Goal: Information Seeking & Learning: Learn about a topic

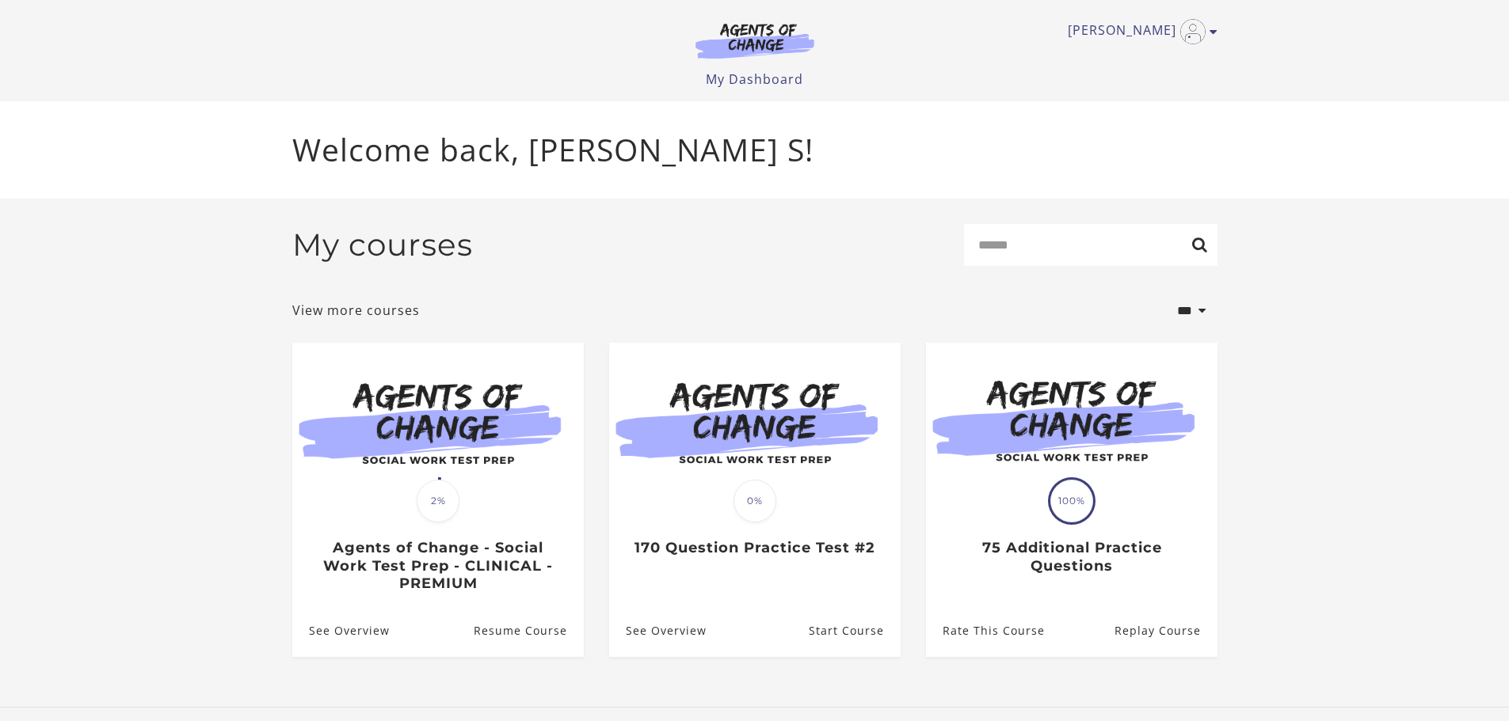
click at [1387, 371] on section "**********" at bounding box center [754, 453] width 1509 height 509
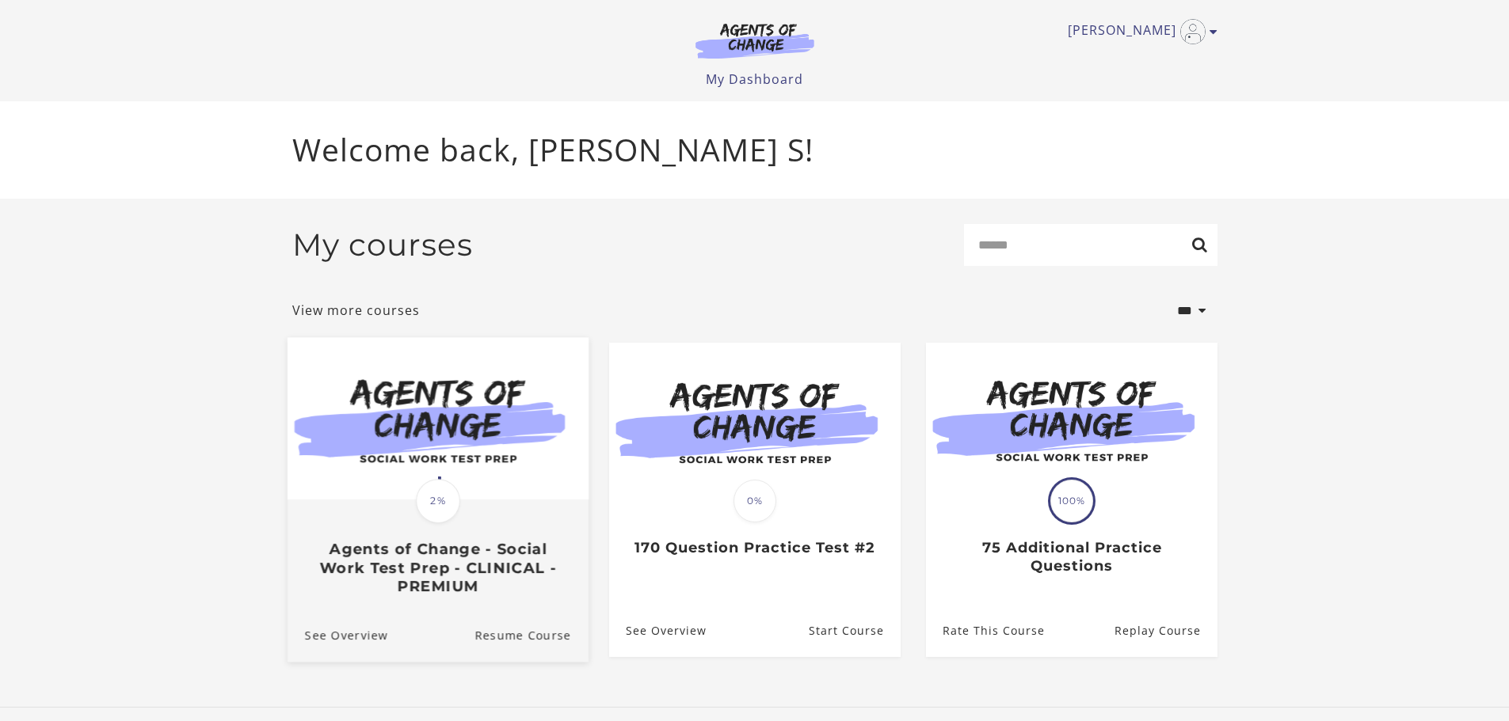
click at [465, 501] on div at bounding box center [437, 419] width 301 height 164
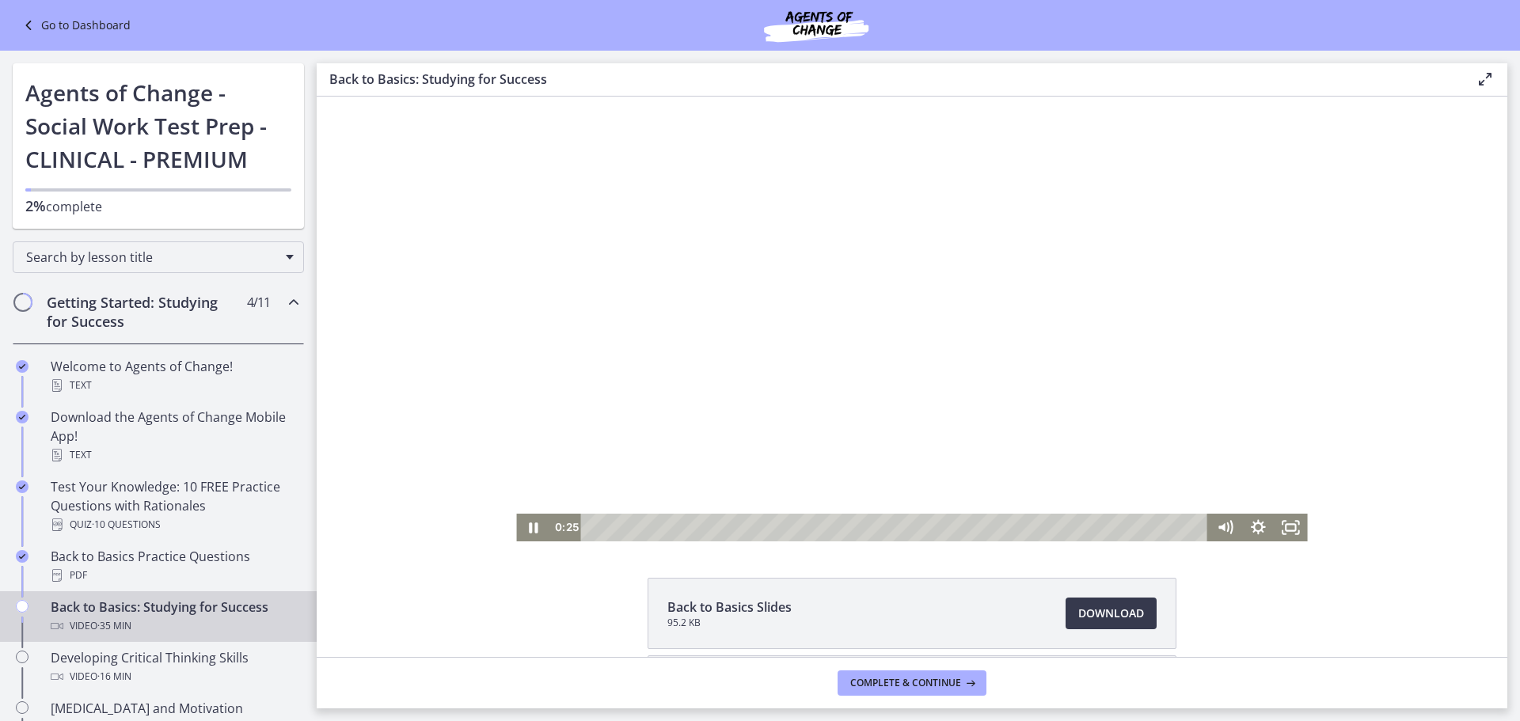
click at [858, 379] on div at bounding box center [911, 319] width 791 height 445
click at [825, 360] on div at bounding box center [911, 319] width 791 height 445
click at [854, 335] on div at bounding box center [911, 319] width 791 height 445
click at [930, 329] on div at bounding box center [911, 319] width 791 height 445
click at [936, 476] on div at bounding box center [911, 319] width 791 height 445
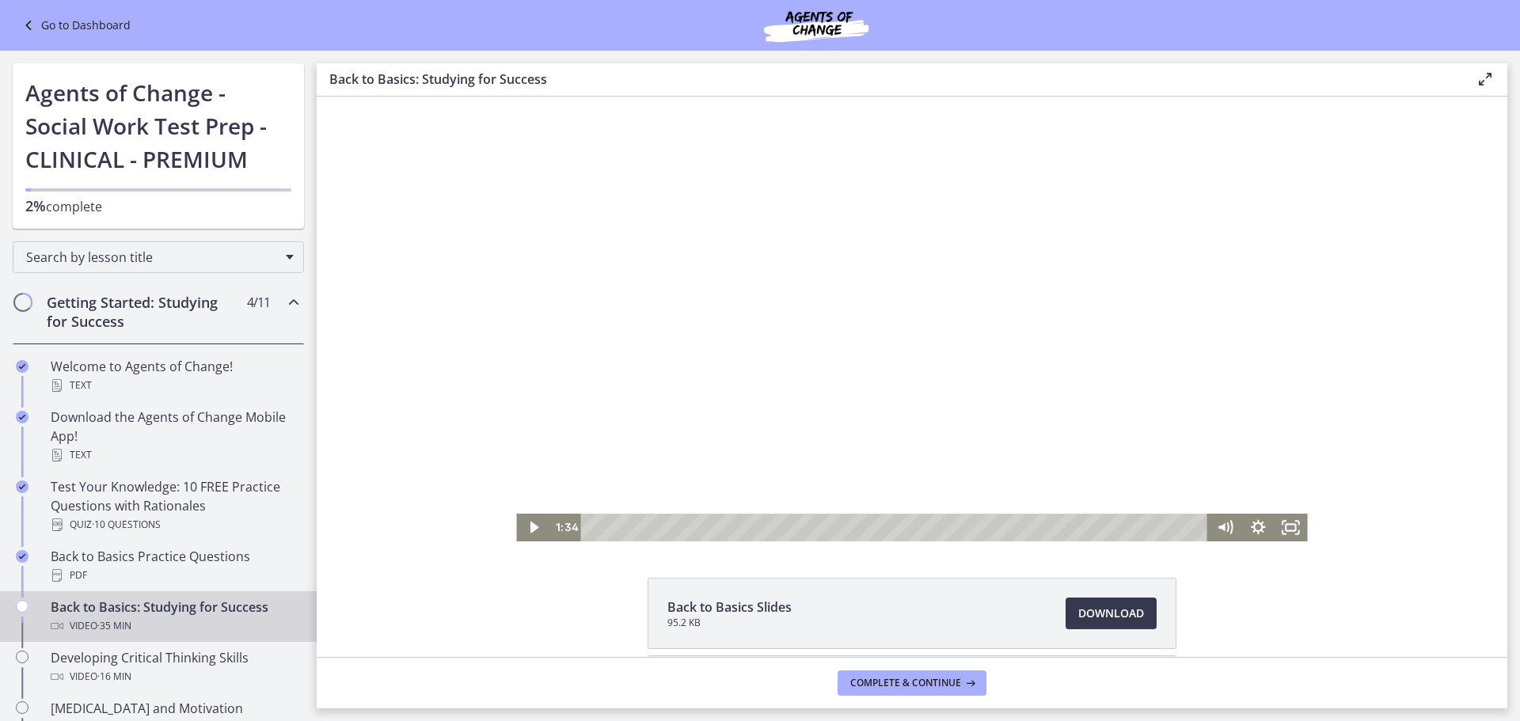
click at [873, 392] on div at bounding box center [911, 319] width 791 height 445
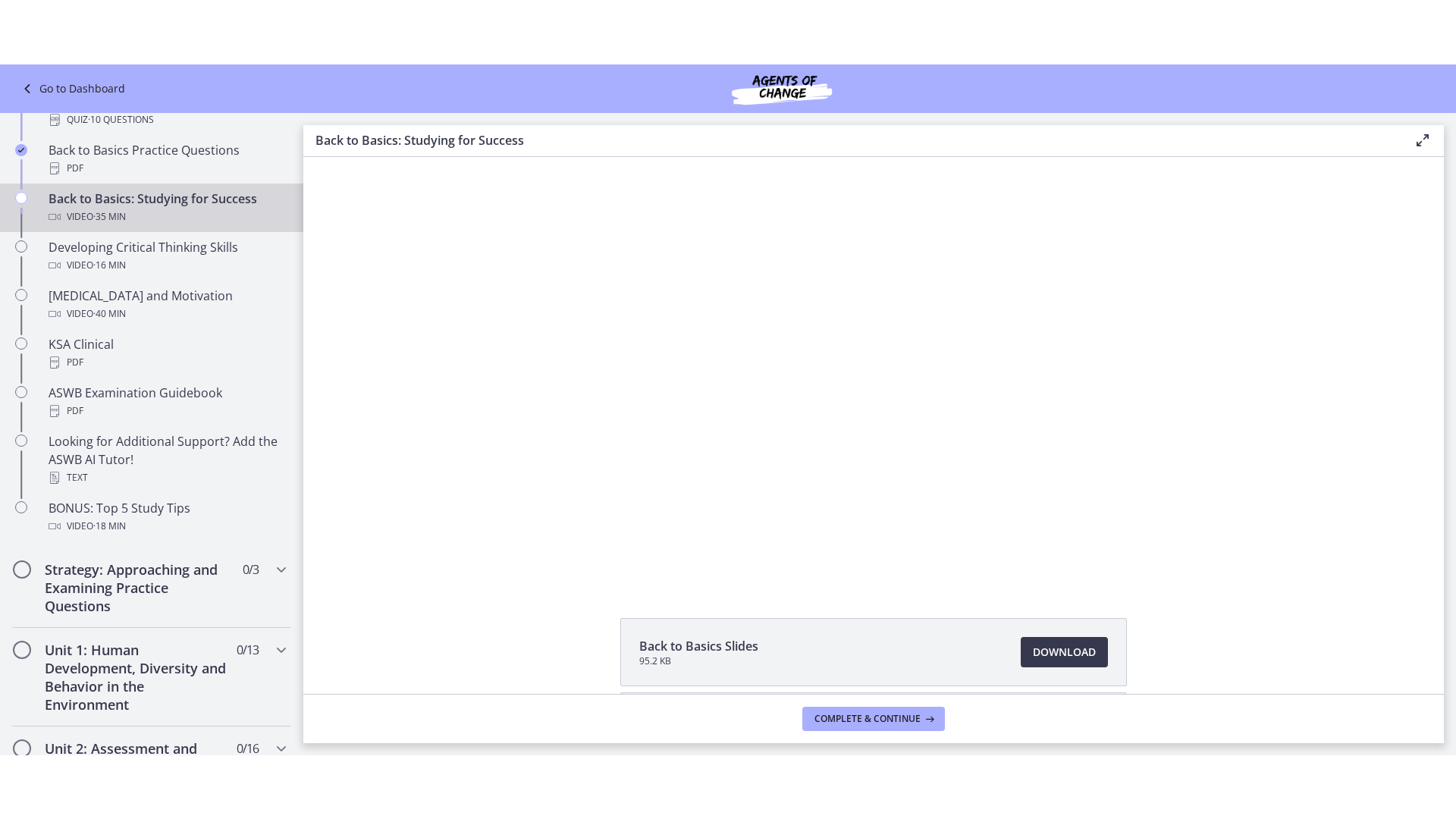
scroll to position [443, 0]
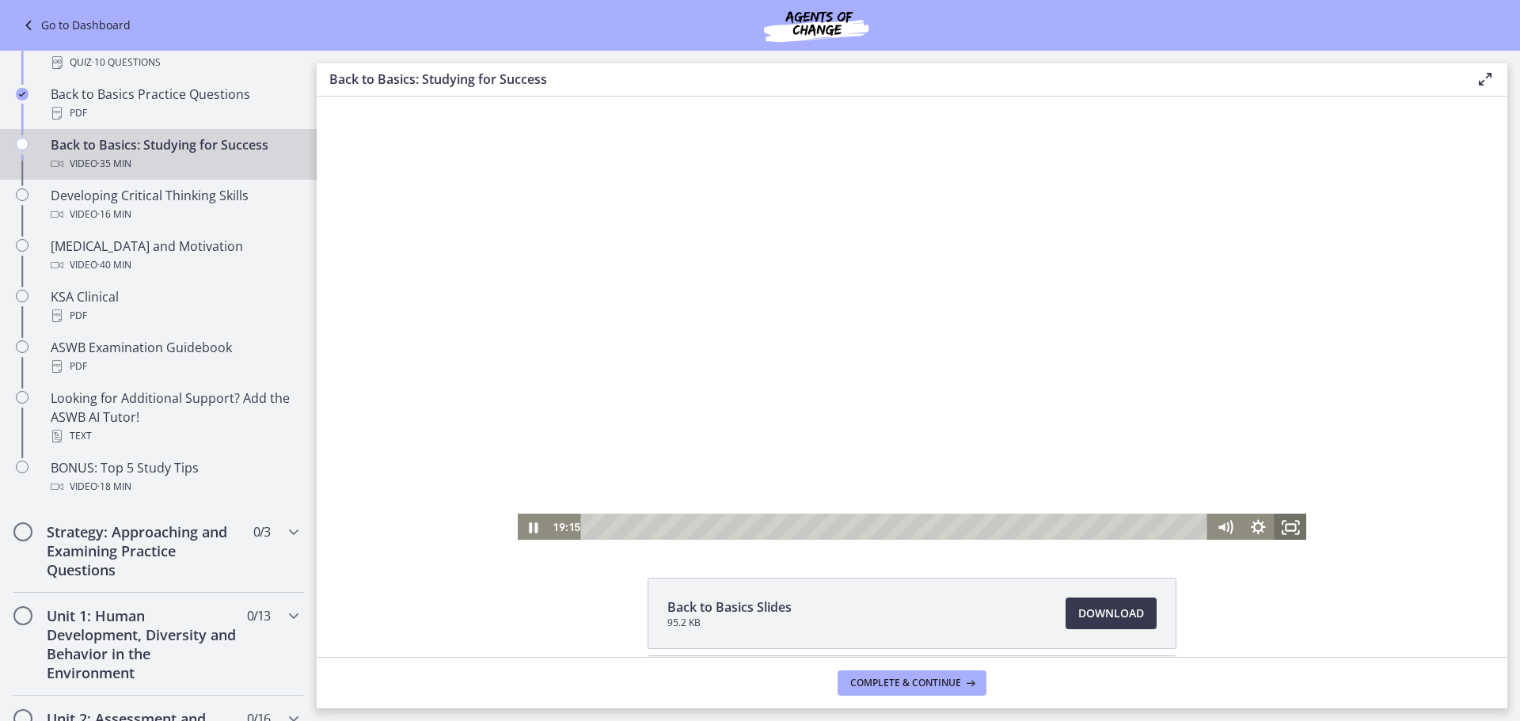
click at [1288, 527] on icon "Fullscreen" at bounding box center [1291, 528] width 33 height 28
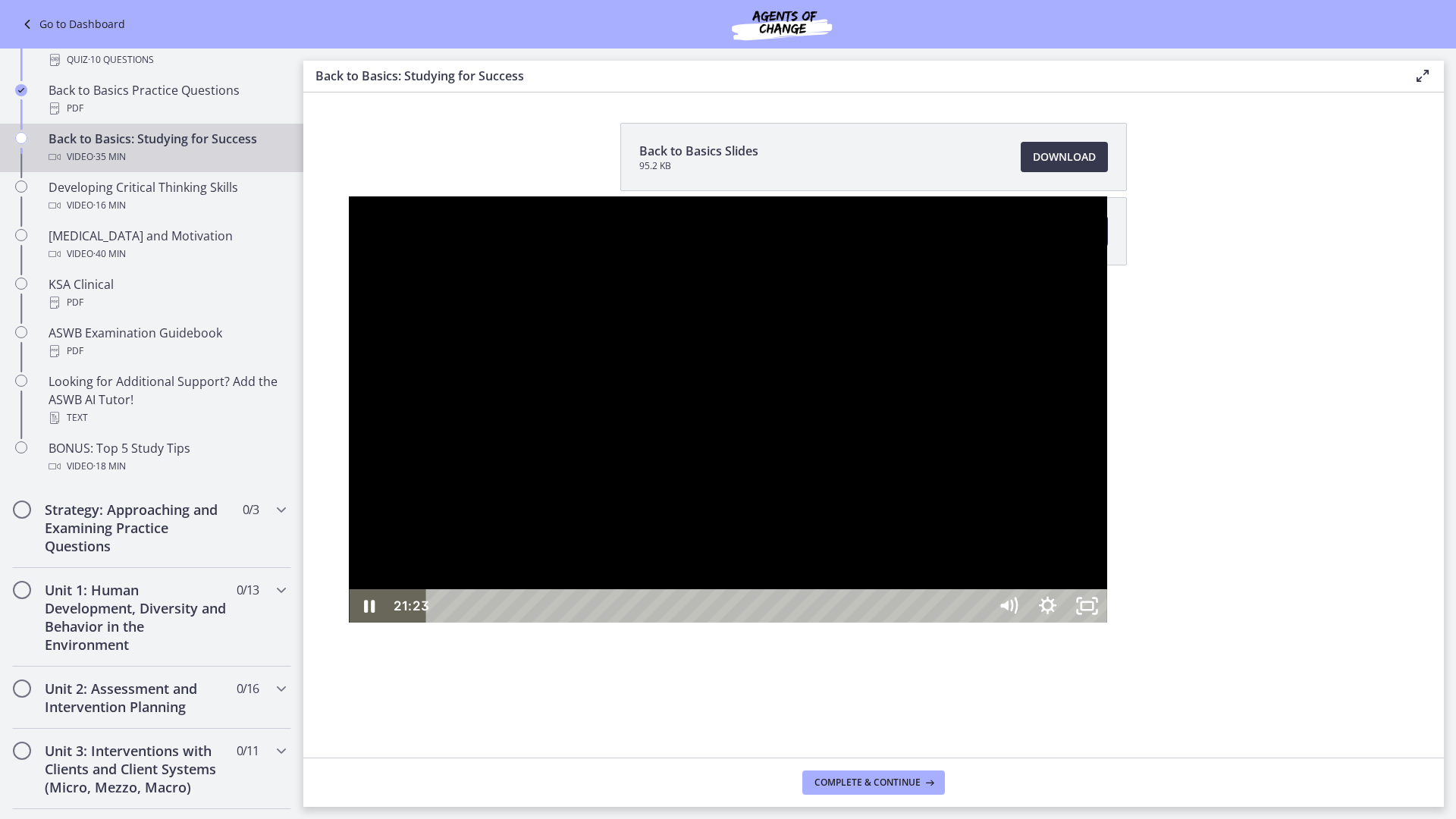
click at [1051, 550] on div at bounding box center [727, 409] width 758 height 426
click at [349, 504] on div at bounding box center [727, 409] width 758 height 426
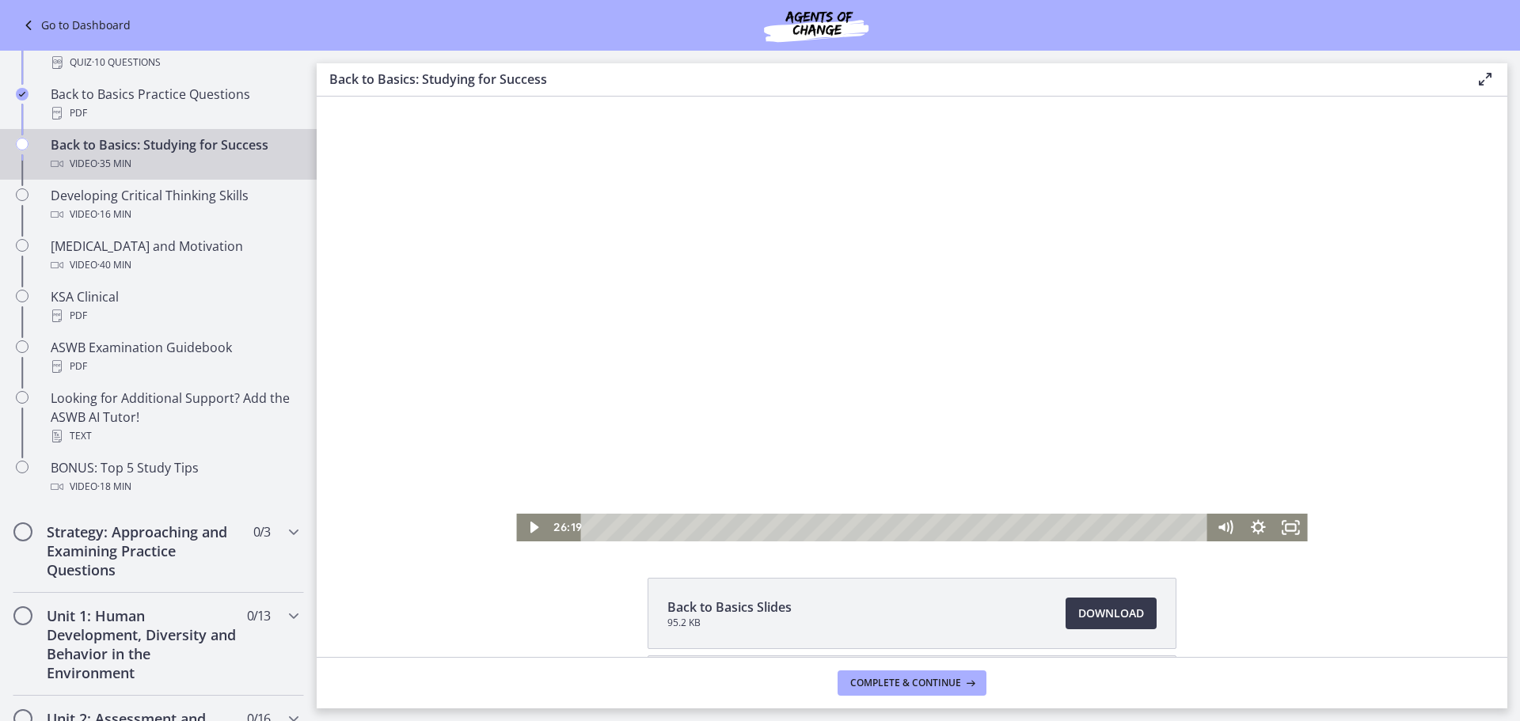
click at [890, 300] on div at bounding box center [911, 319] width 791 height 445
click at [1288, 537] on icon "Fullscreen" at bounding box center [1292, 527] width 40 height 33
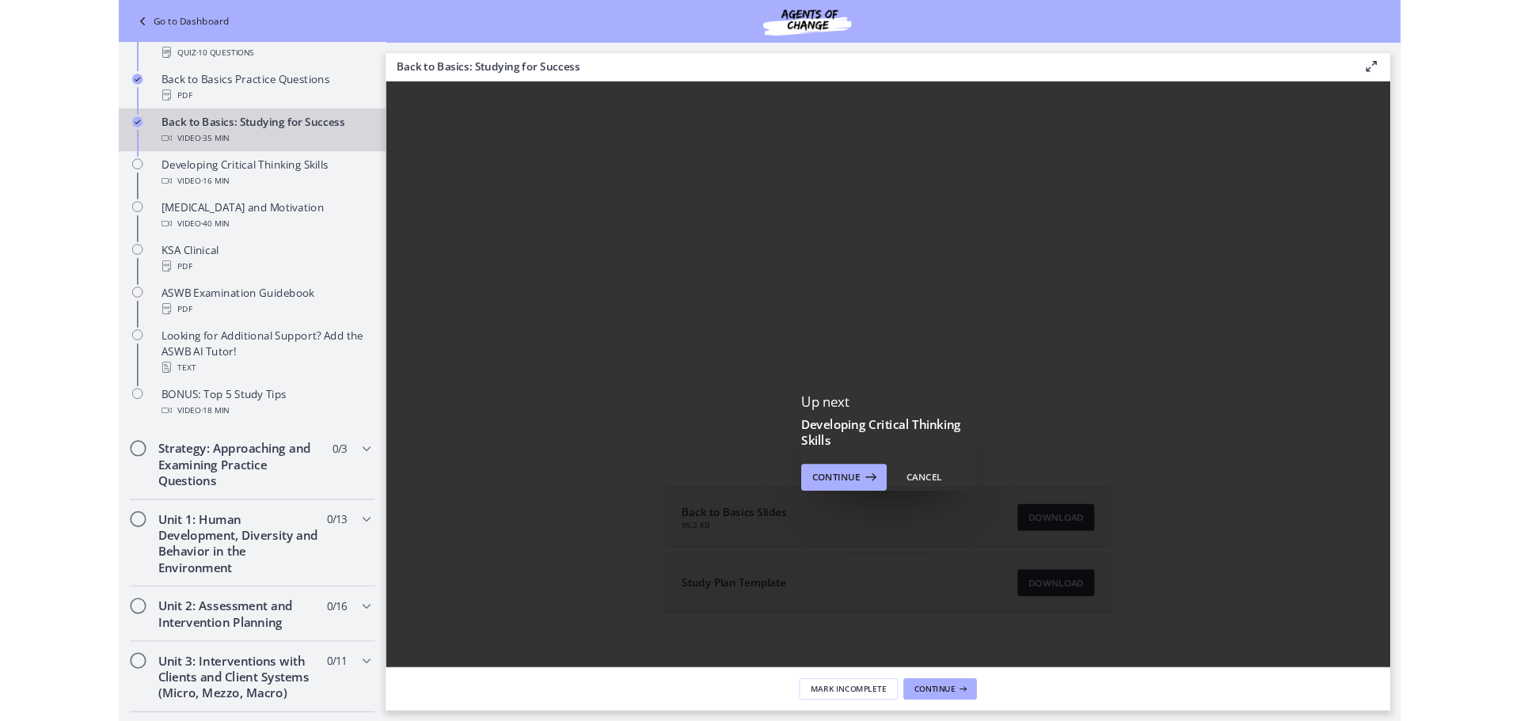
scroll to position [0, 0]
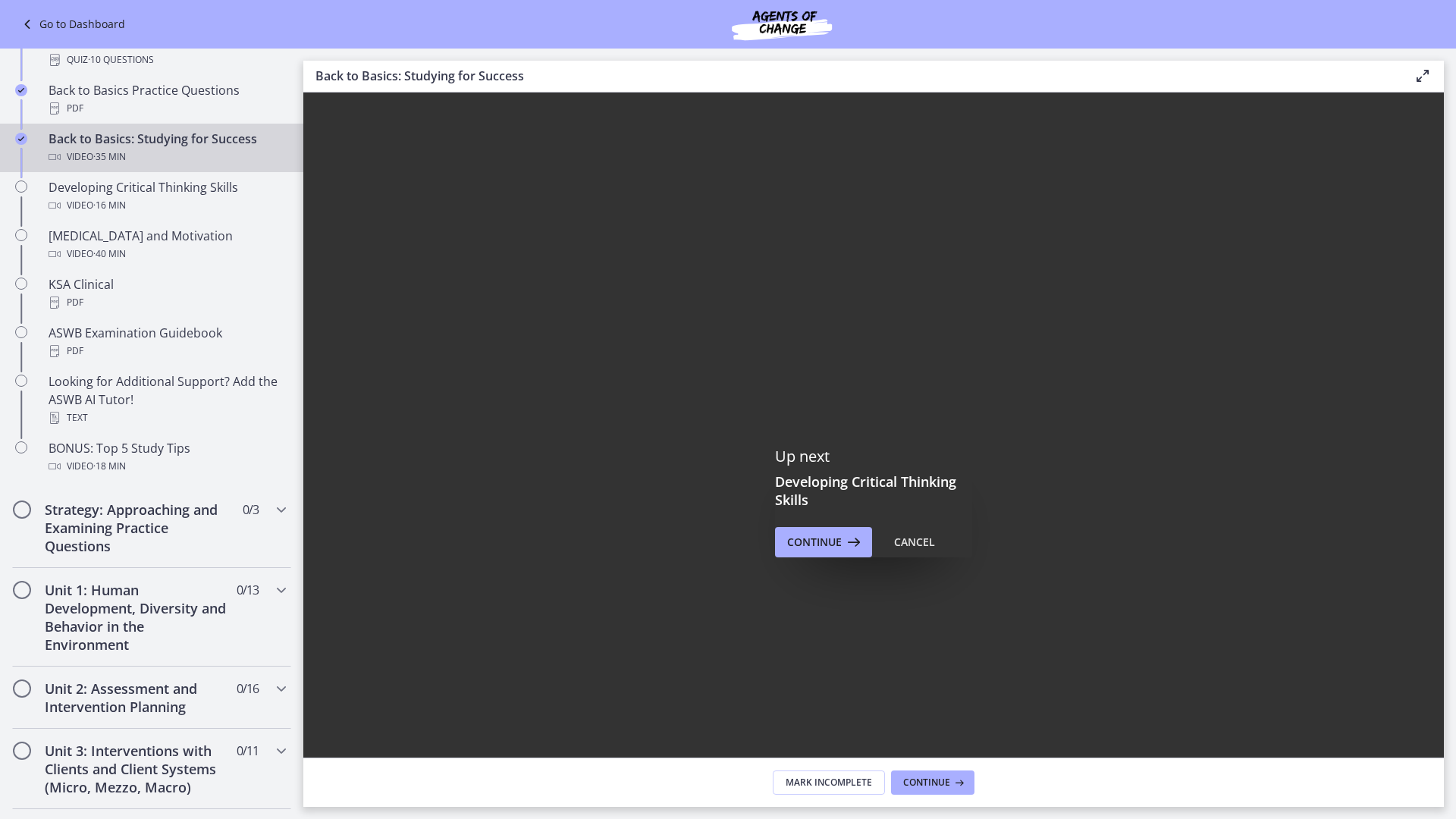
click at [1065, 362] on div at bounding box center [874, 502] width 1141 height 819
drag, startPoint x: 1051, startPoint y: 381, endPoint x: 1041, endPoint y: 298, distance: 83.6
click at [1050, 373] on div at bounding box center [874, 502] width 1141 height 819
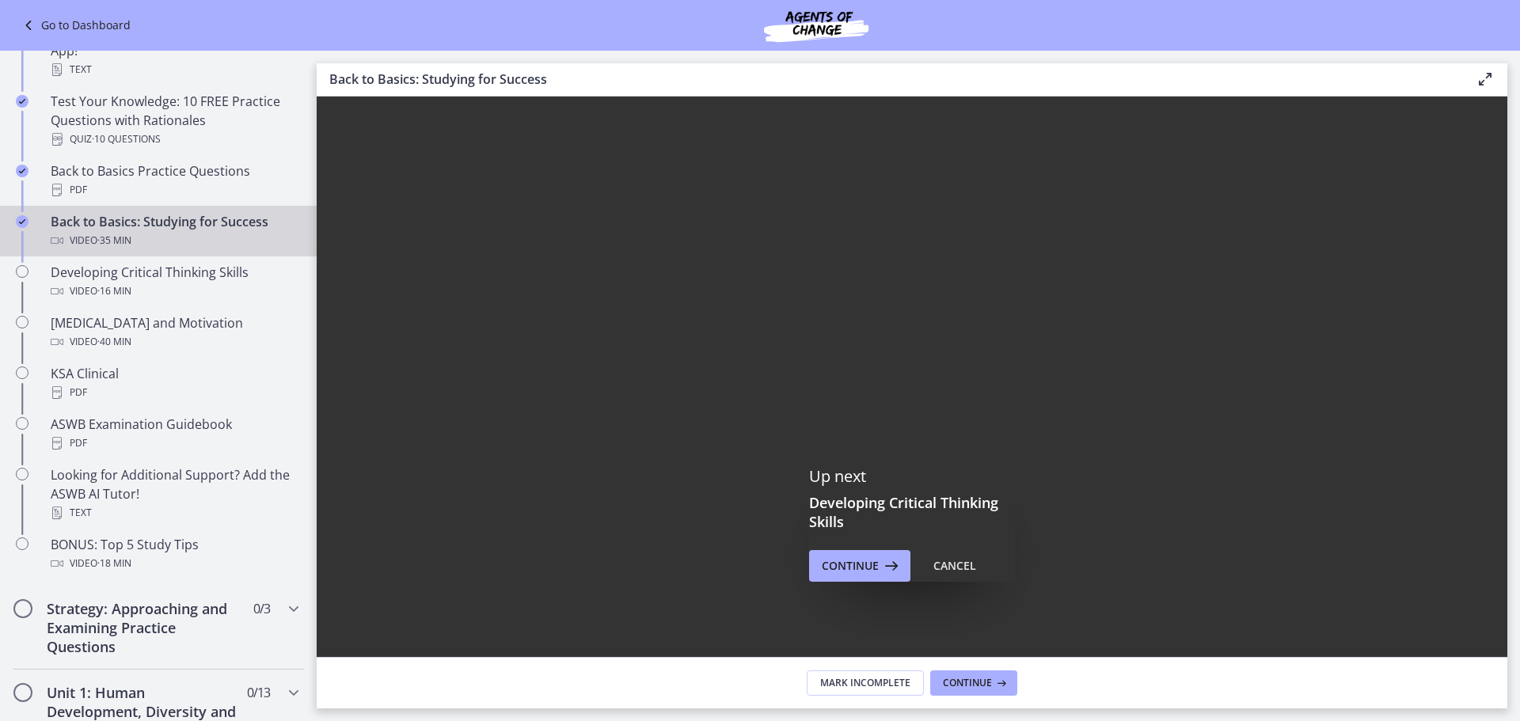
scroll to position [383, 0]
click at [977, 681] on span "Continue" at bounding box center [967, 683] width 49 height 13
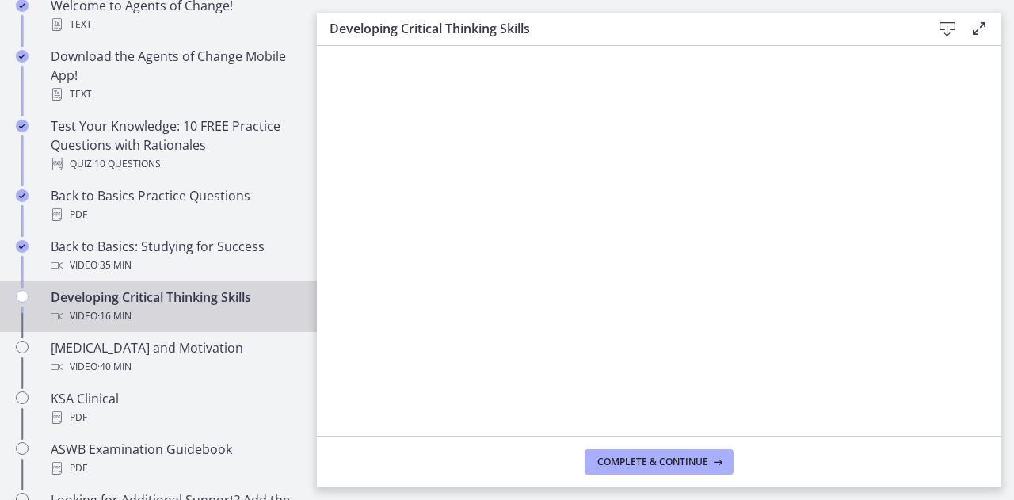
scroll to position [456, 0]
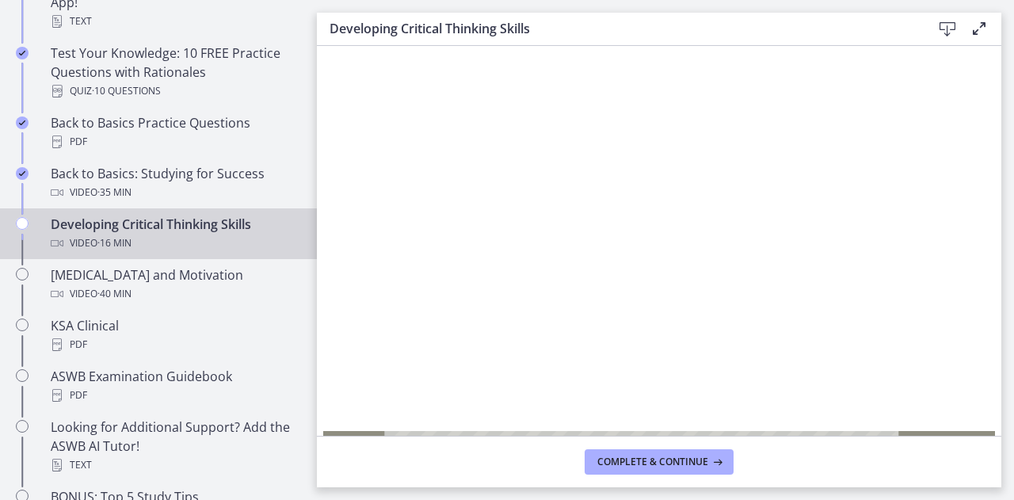
click at [786, 343] on div at bounding box center [659, 268] width 672 height 378
click at [657, 272] on div at bounding box center [659, 268] width 672 height 378
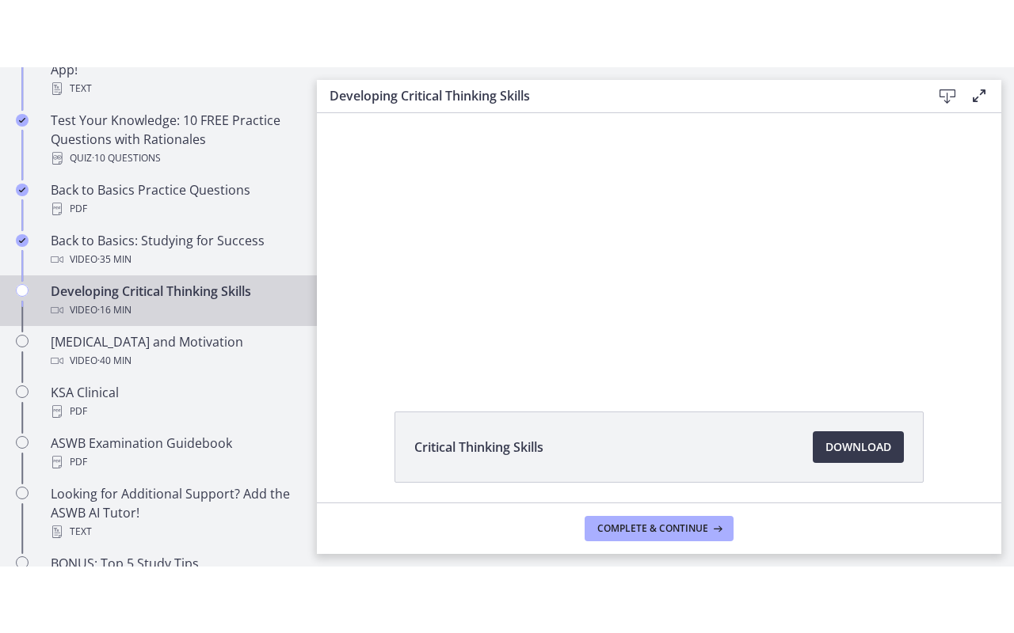
scroll to position [158, 0]
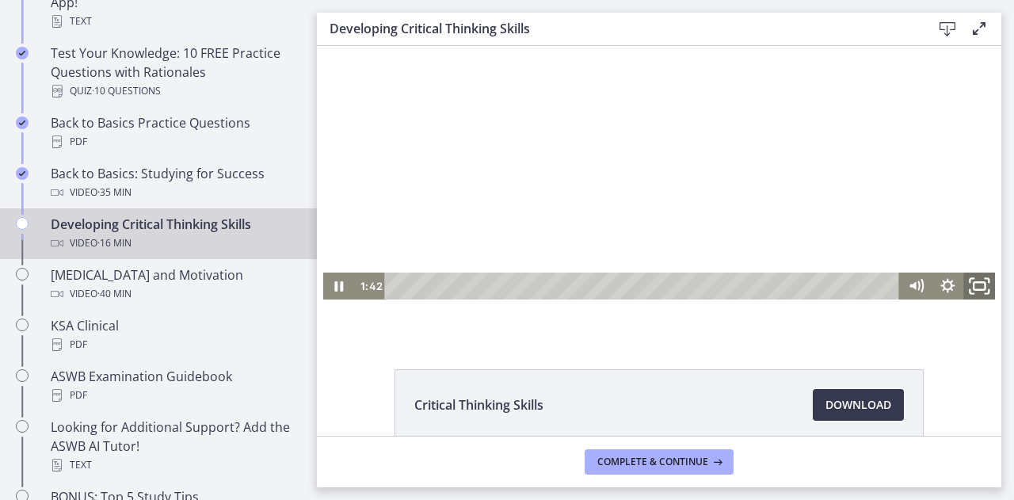
click at [972, 287] on icon "Fullscreen" at bounding box center [979, 285] width 38 height 32
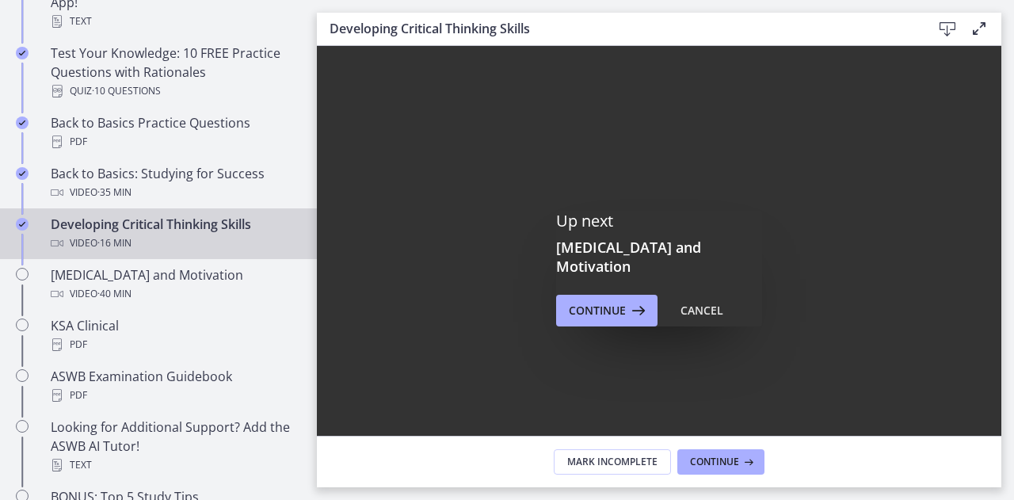
scroll to position [0, 0]
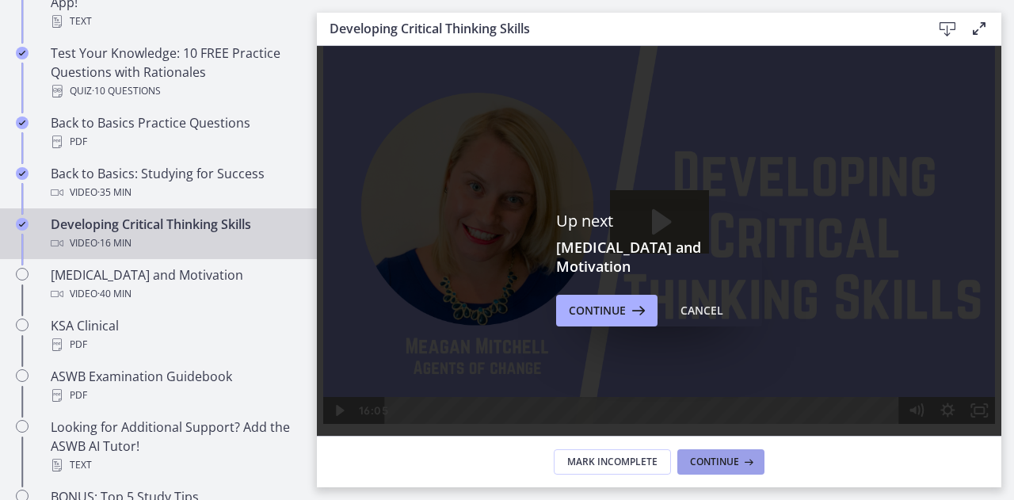
click at [716, 450] on button "Continue" at bounding box center [720, 461] width 87 height 25
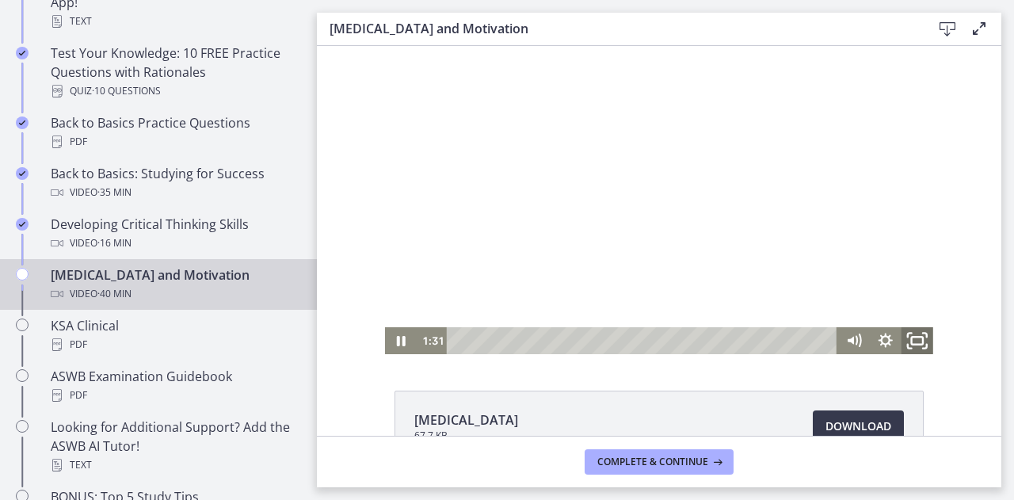
click at [909, 338] on icon "Fullscreen" at bounding box center [917, 341] width 38 height 32
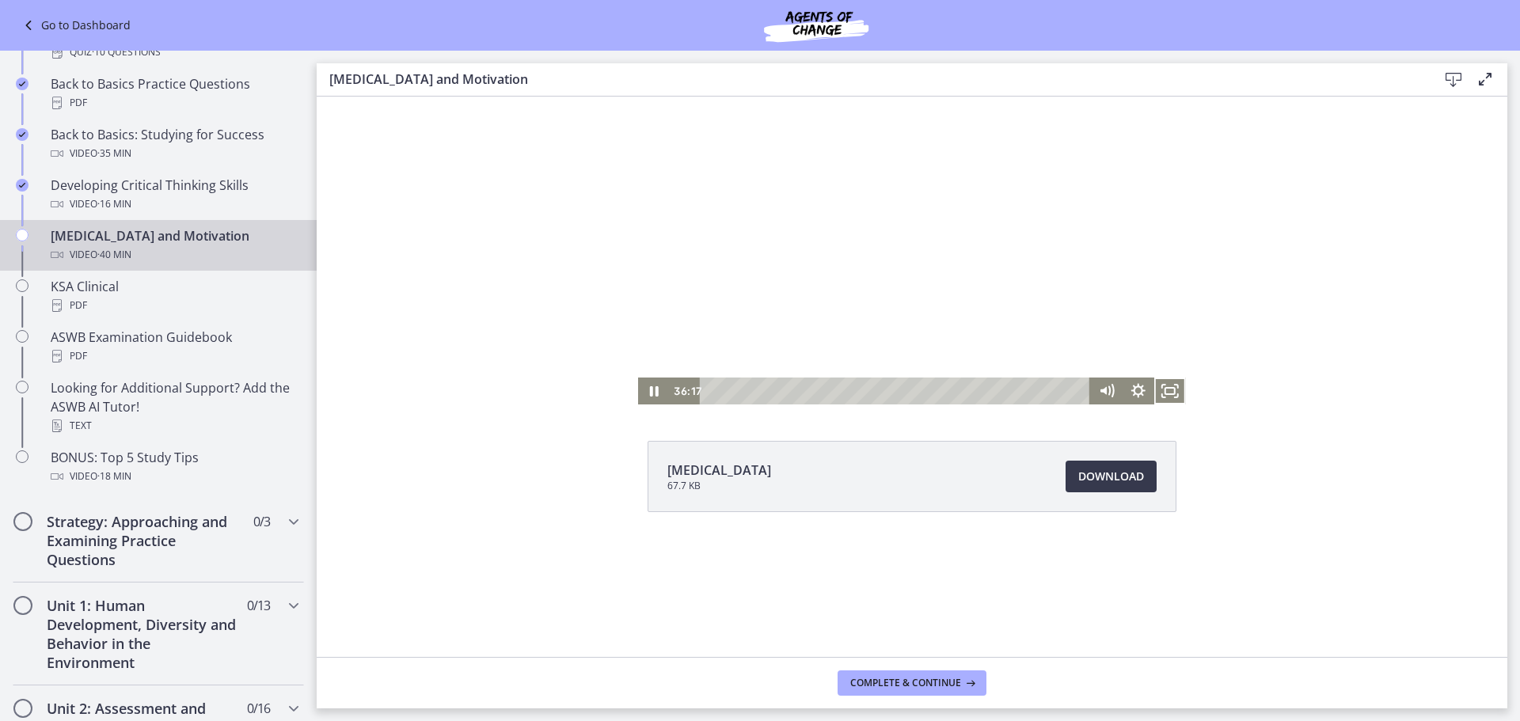
scroll to position [474, 0]
click at [1013, 391] on div "35:53" at bounding box center [897, 391] width 371 height 27
click at [904, 227] on div at bounding box center [912, 251] width 548 height 308
click at [854, 273] on div at bounding box center [912, 251] width 548 height 308
click at [903, 290] on div at bounding box center [912, 251] width 548 height 308
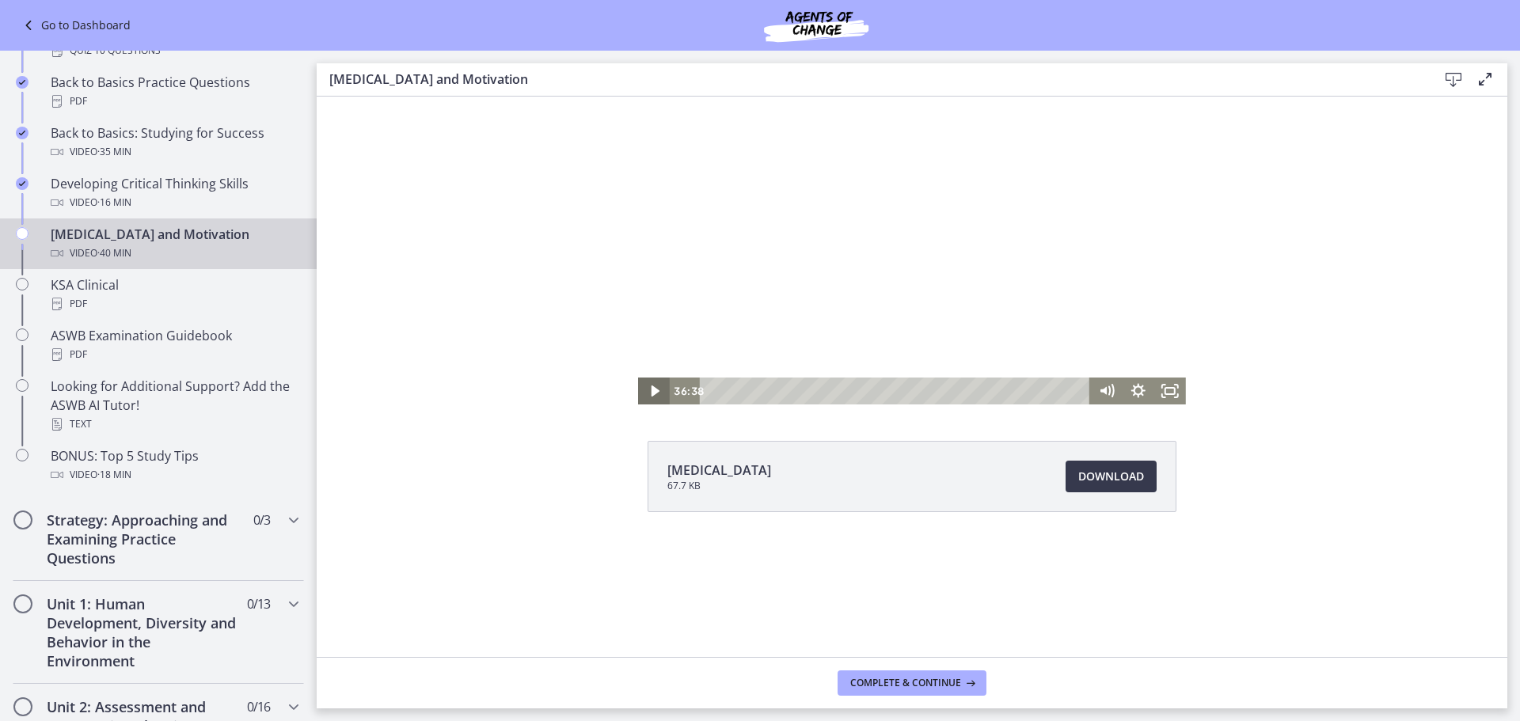
click at [656, 392] on icon "Play Video" at bounding box center [656, 391] width 8 height 11
click at [1013, 391] on icon "Fullscreen" at bounding box center [1170, 391] width 38 height 32
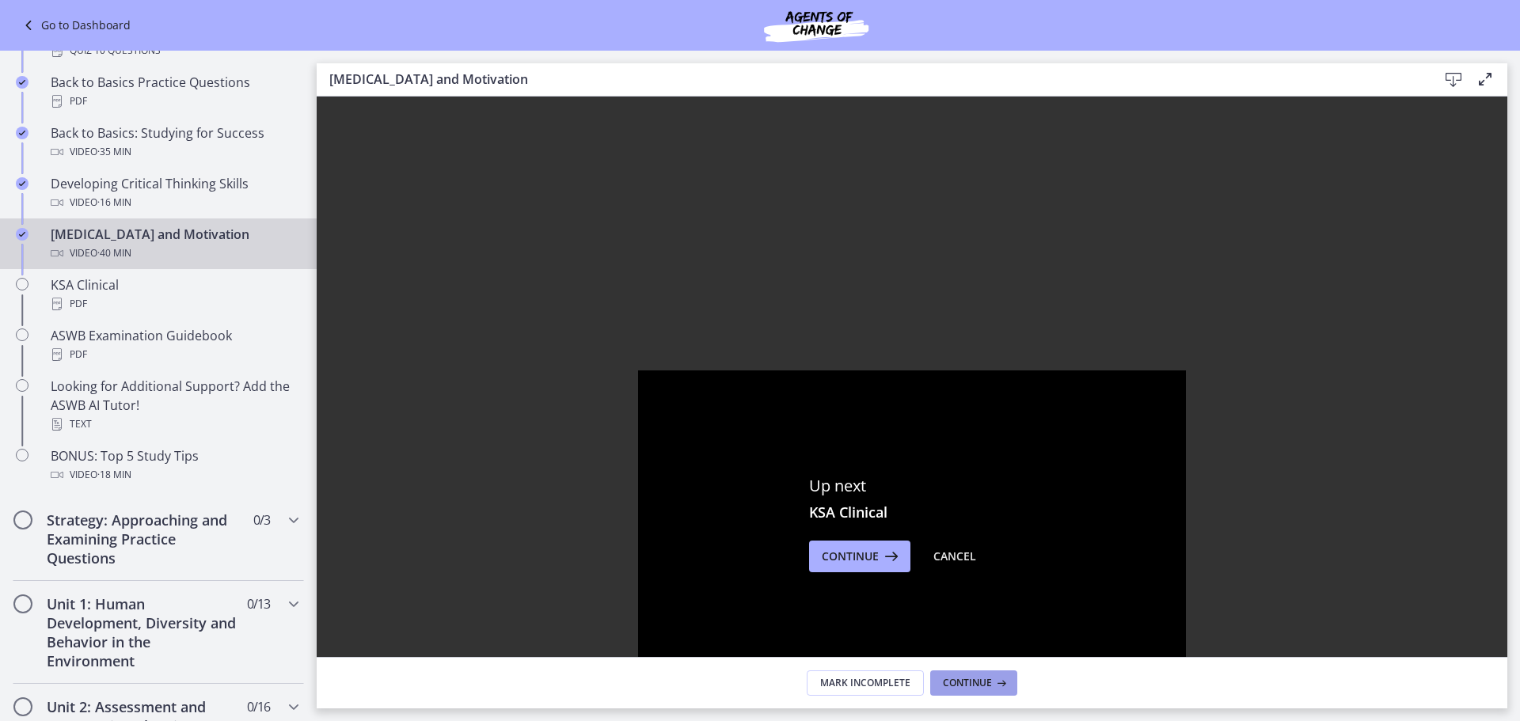
click at [961, 633] on span "Continue" at bounding box center [967, 683] width 49 height 13
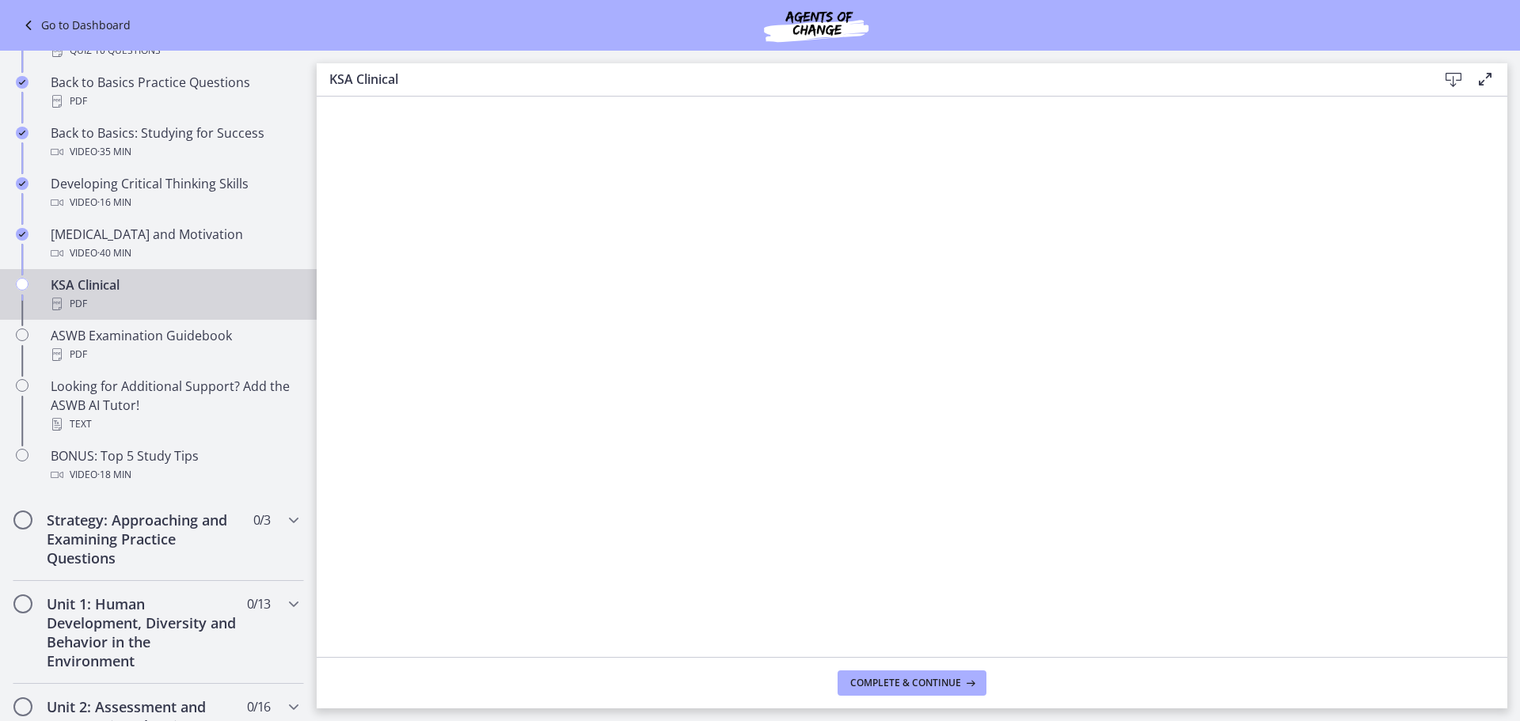
click at [1013, 82] on icon at bounding box center [1453, 79] width 19 height 19
click at [895, 633] on button "Complete & continue" at bounding box center [912, 683] width 149 height 25
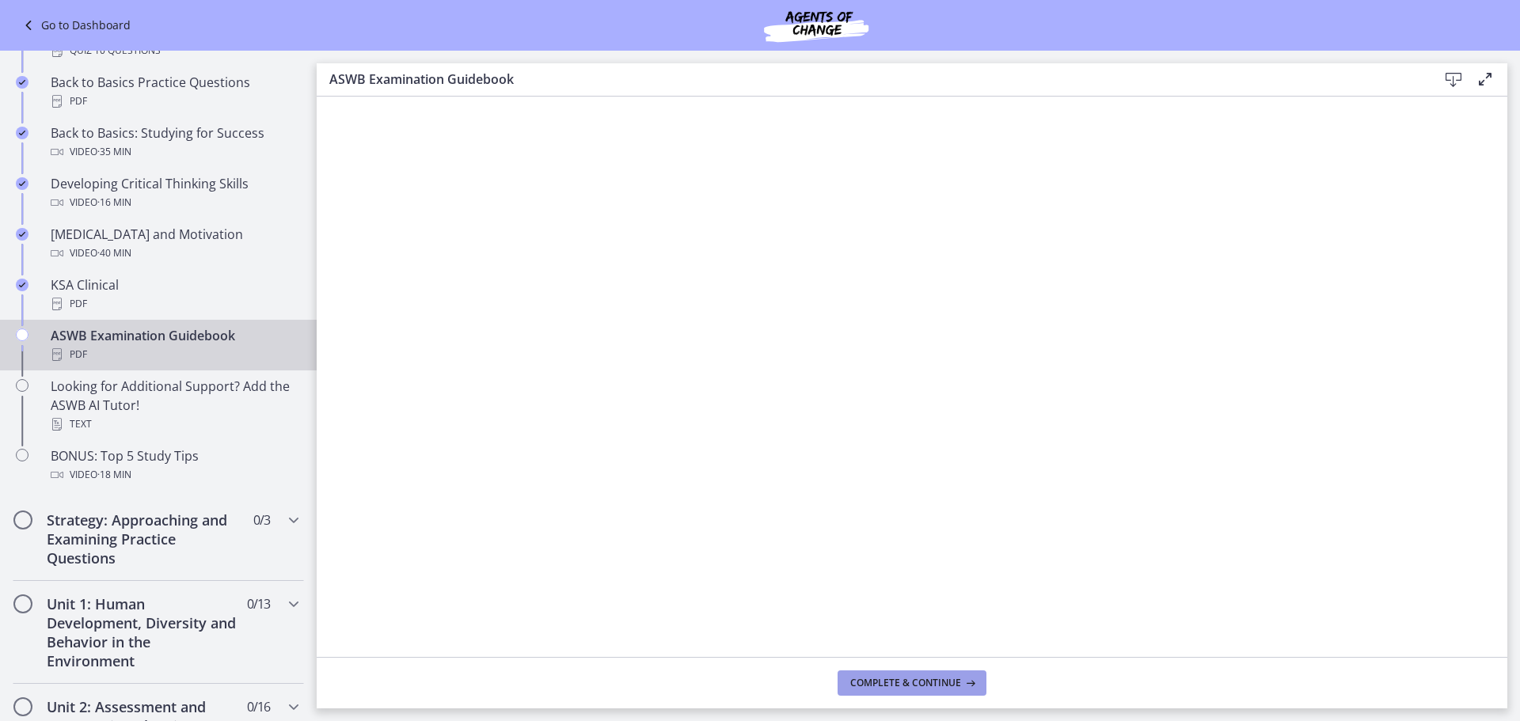
click at [879, 633] on span "Complete & continue" at bounding box center [905, 683] width 111 height 13
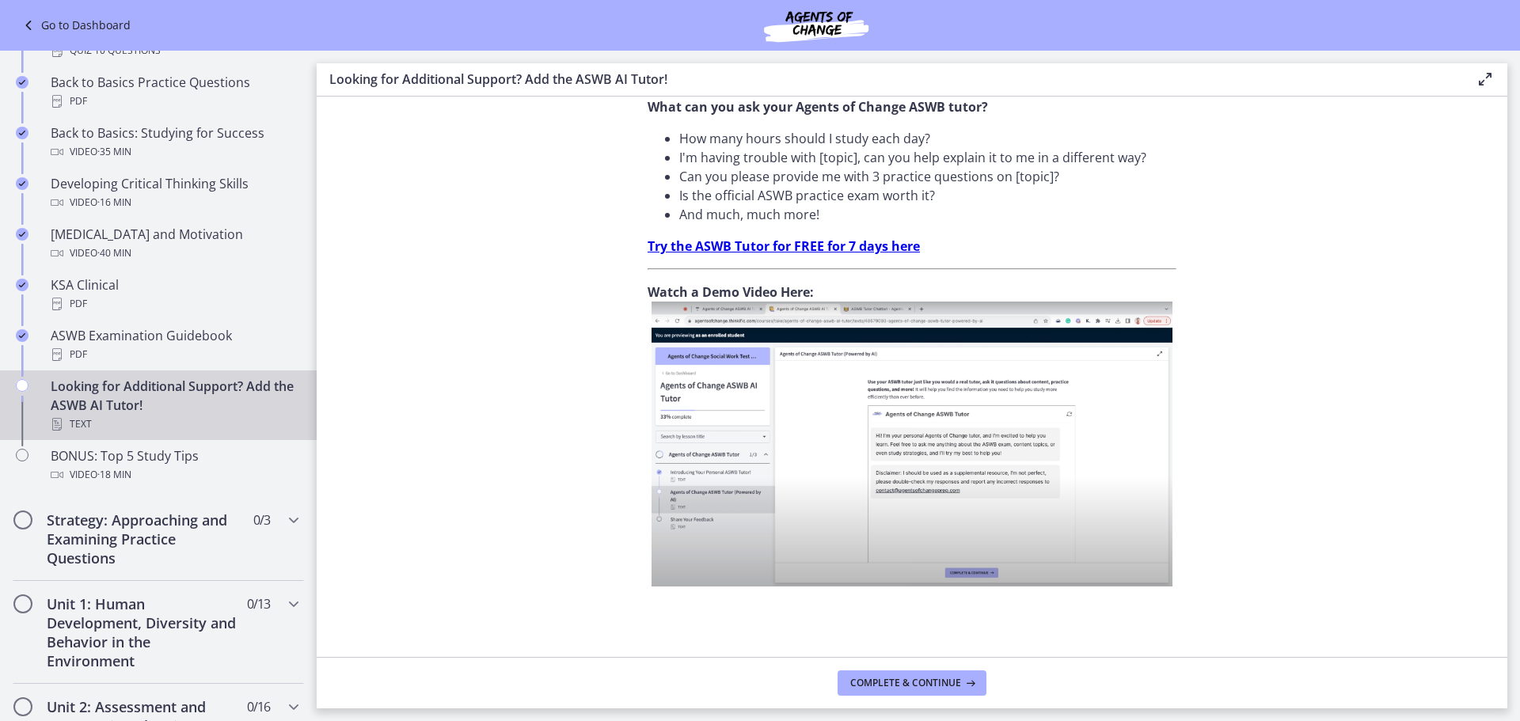
scroll to position [509, 0]
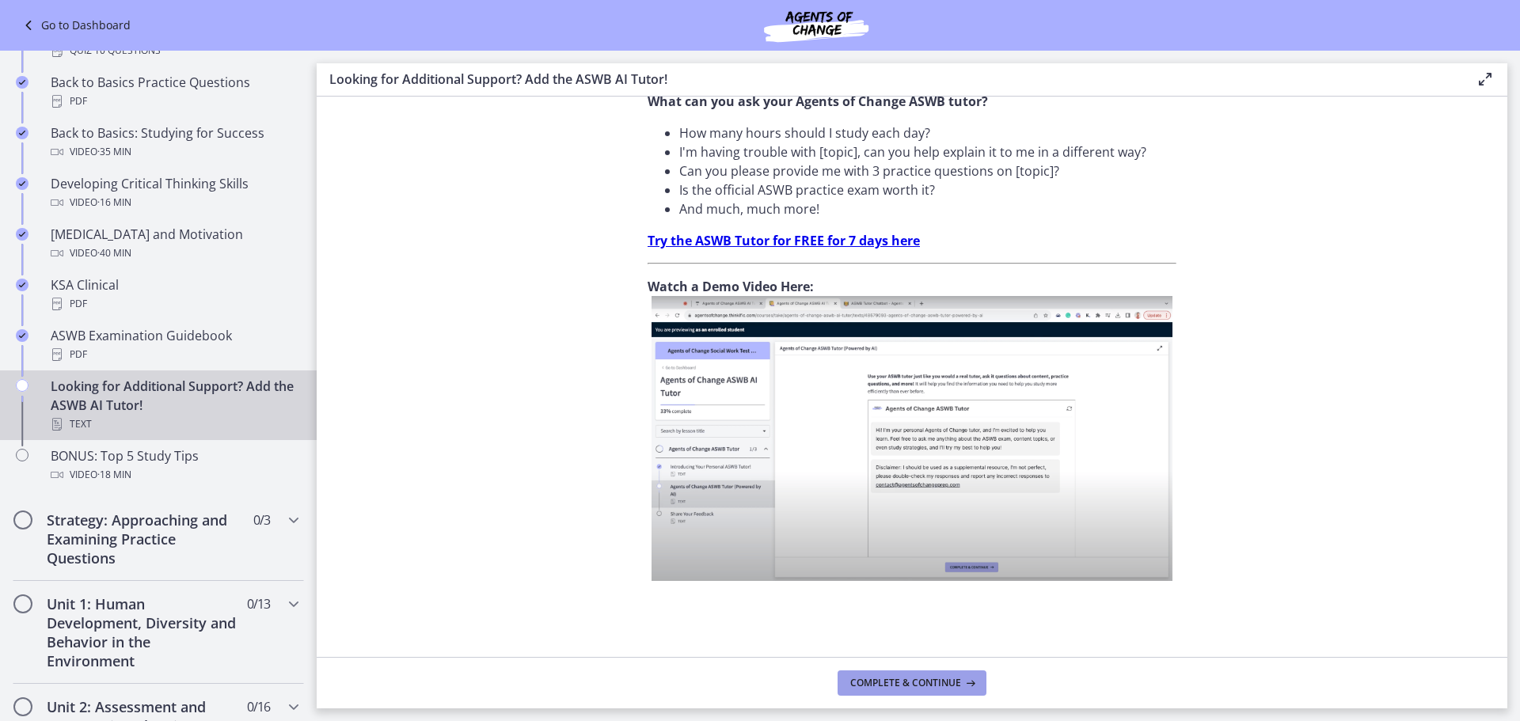
click at [903, 633] on span "Complete & continue" at bounding box center [905, 683] width 111 height 13
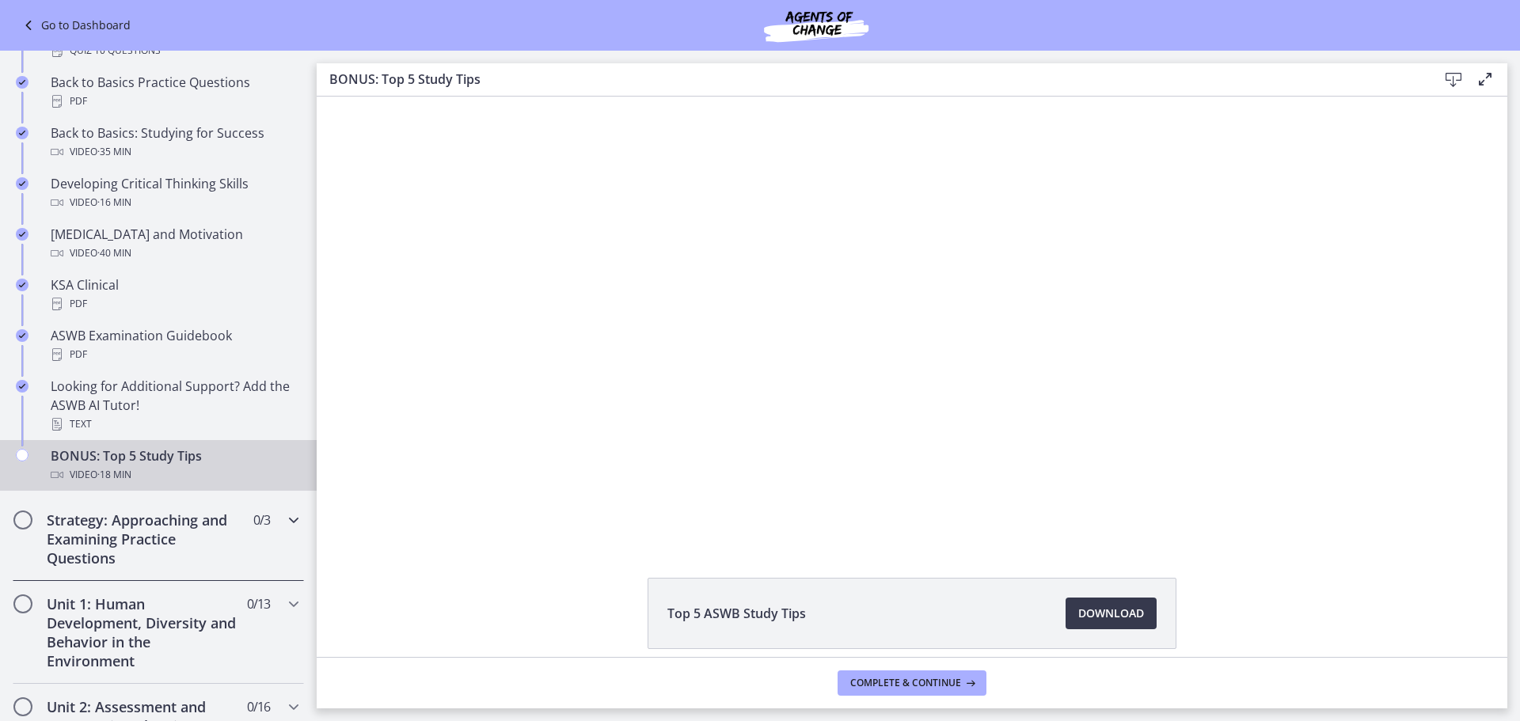
click at [284, 526] on icon "Chapters" at bounding box center [293, 520] width 19 height 19
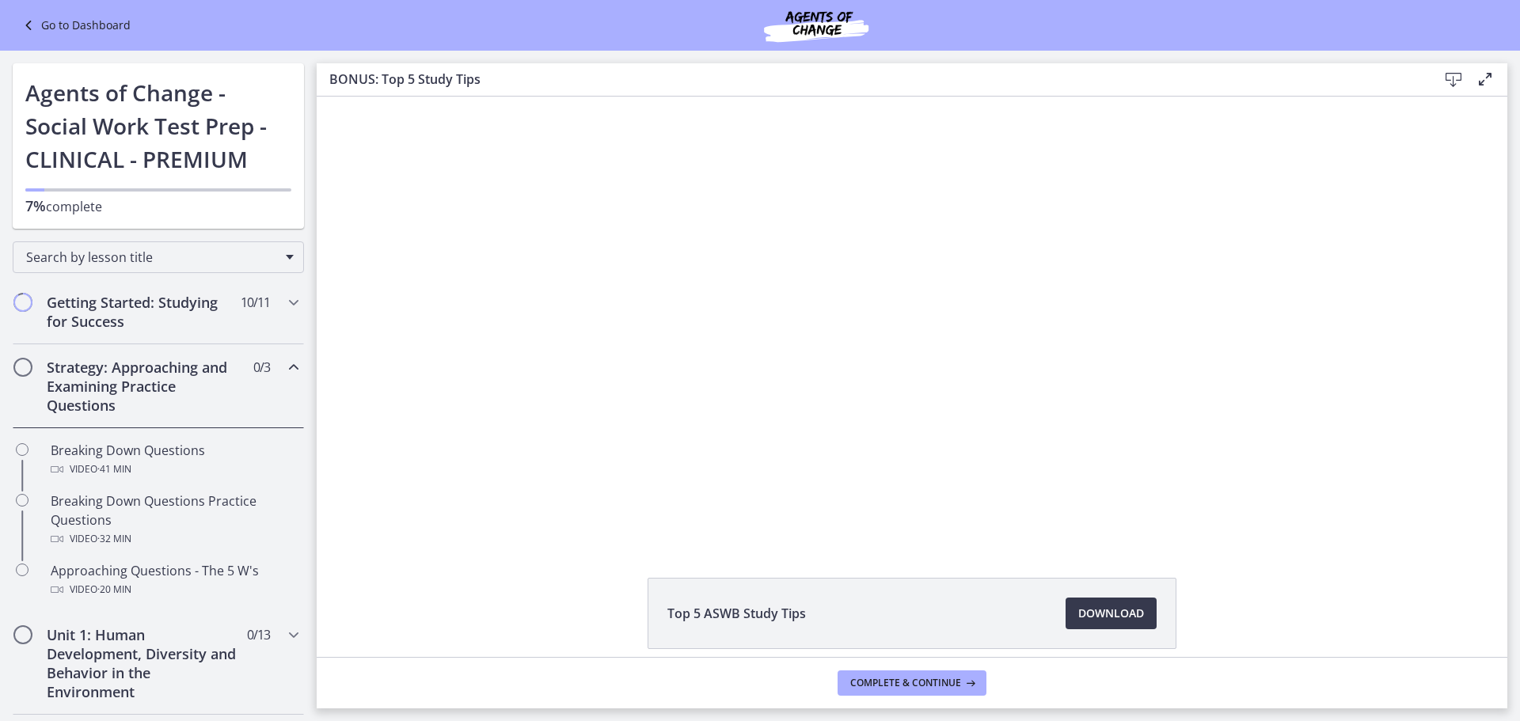
click at [287, 367] on icon "Chapters" at bounding box center [293, 367] width 19 height 19
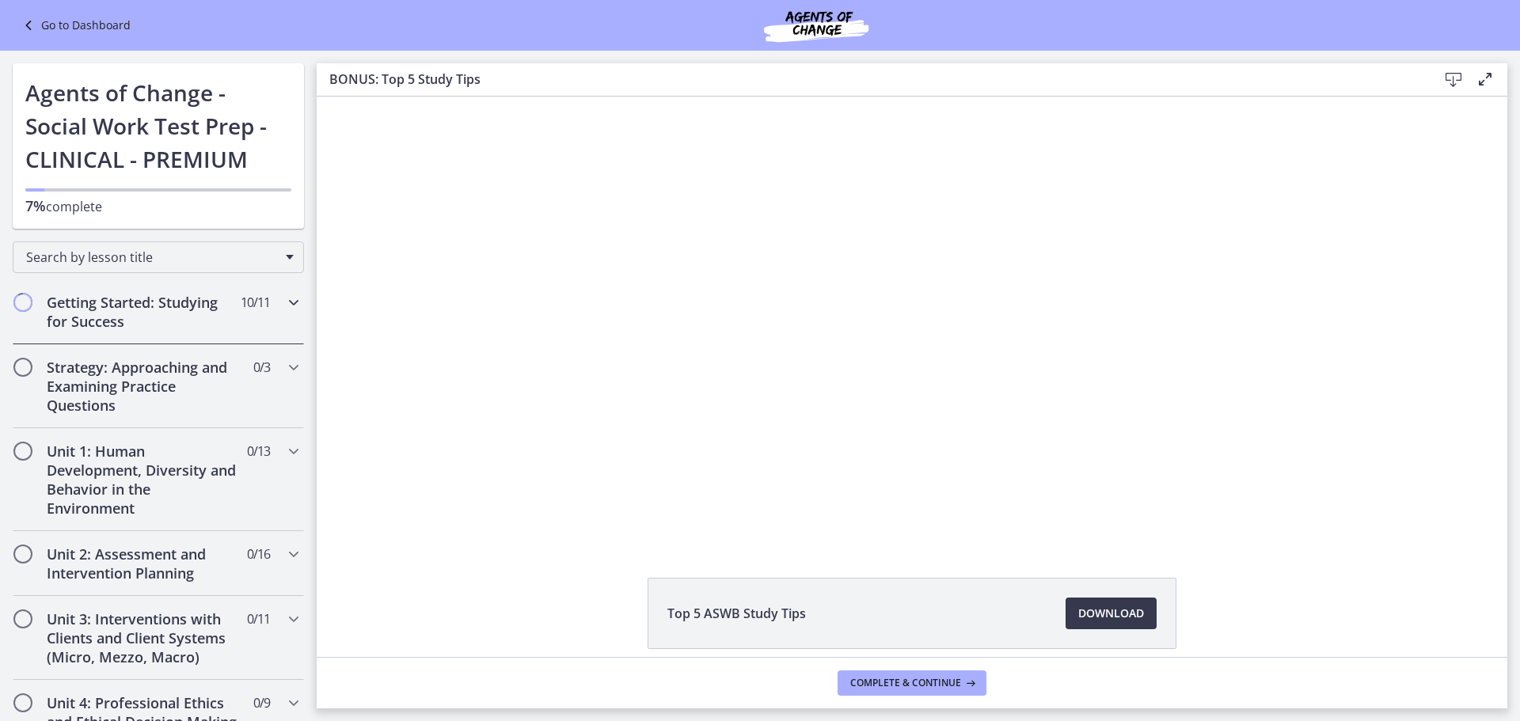
click at [286, 298] on icon "Chapters" at bounding box center [293, 302] width 19 height 19
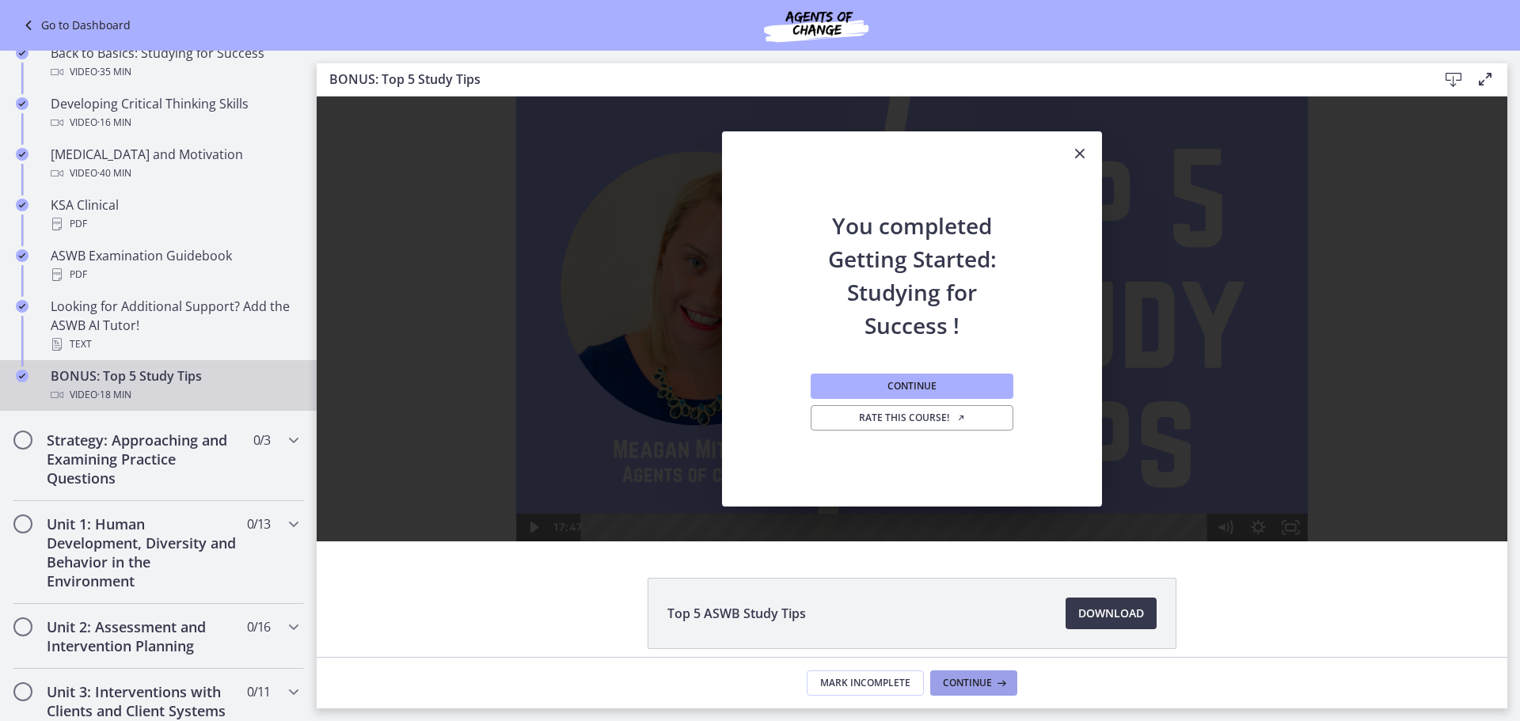
click at [956, 633] on span "Continue" at bounding box center [967, 683] width 49 height 13
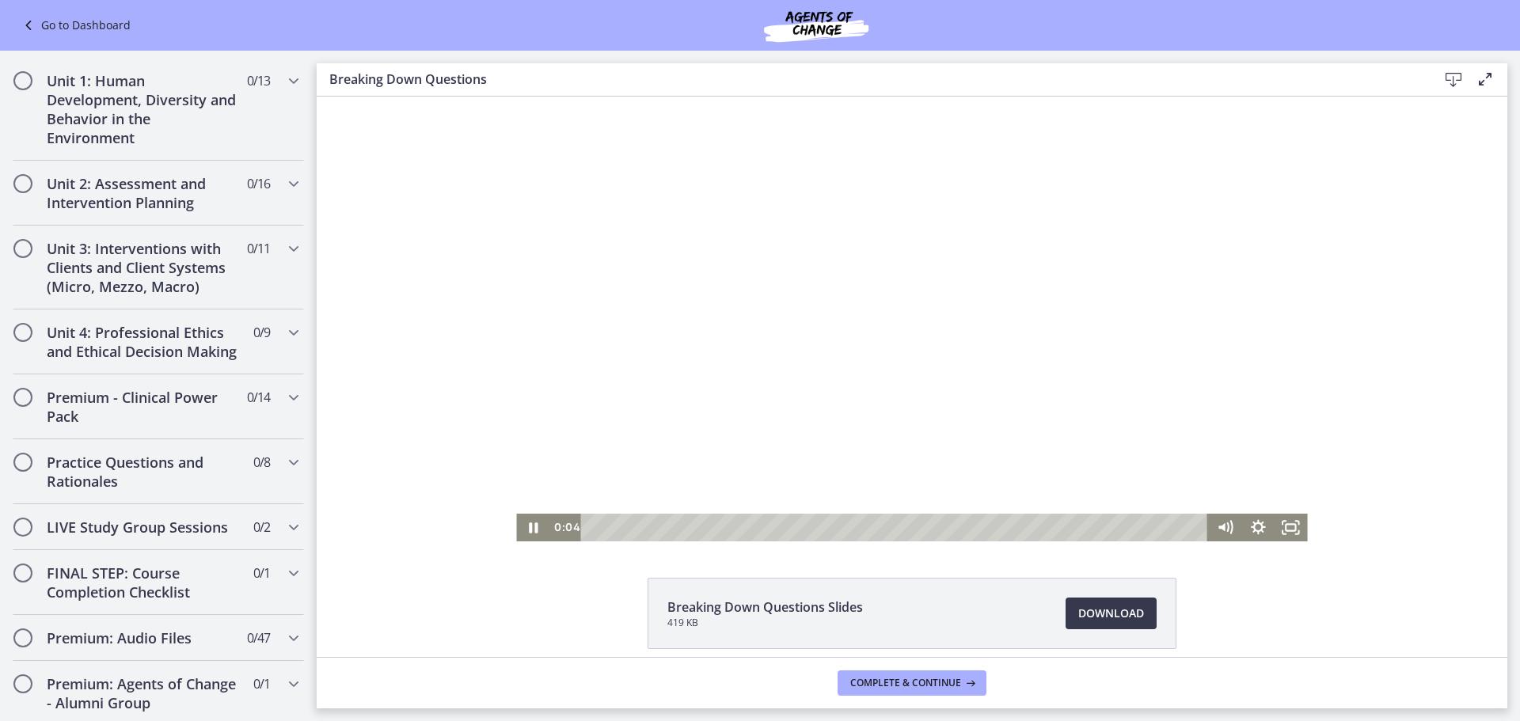
click at [896, 389] on div at bounding box center [911, 319] width 791 height 445
